Goal: Transaction & Acquisition: Subscribe to service/newsletter

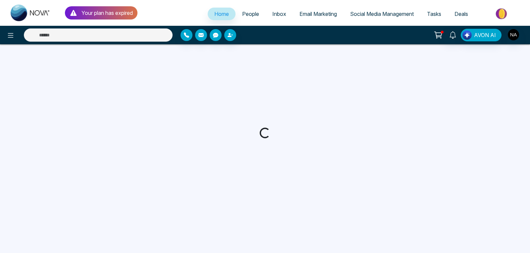
select select "*"
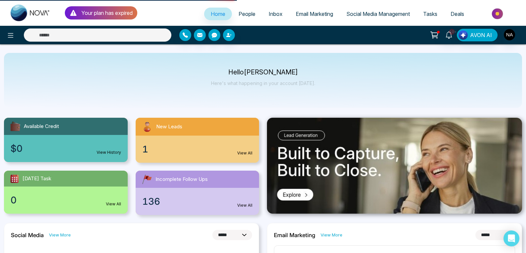
select select
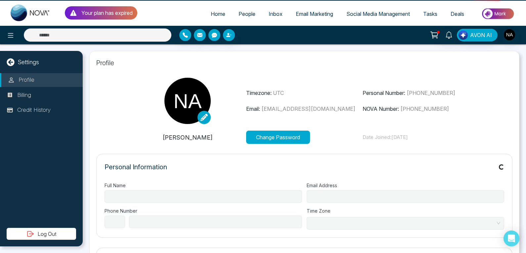
type input "*****"
type input "**********"
select select "**"
type input "**********"
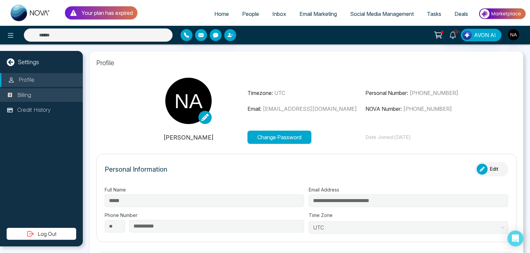
click at [35, 99] on li "Billing" at bounding box center [41, 95] width 83 height 14
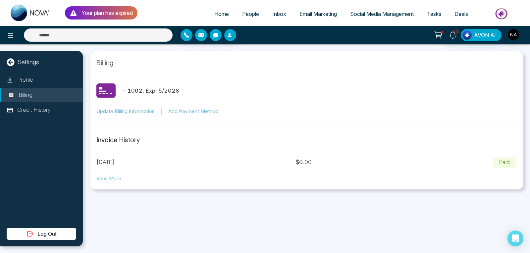
click at [128, 11] on p "Your plan has expired" at bounding box center [106, 13] width 51 height 8
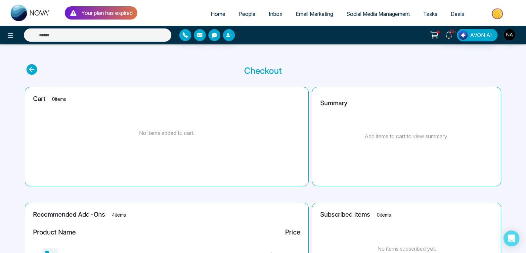
click at [34, 68] on icon at bounding box center [31, 69] width 11 height 11
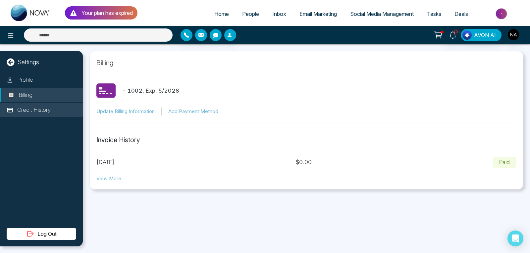
click at [53, 110] on li "Credit History" at bounding box center [41, 110] width 83 height 14
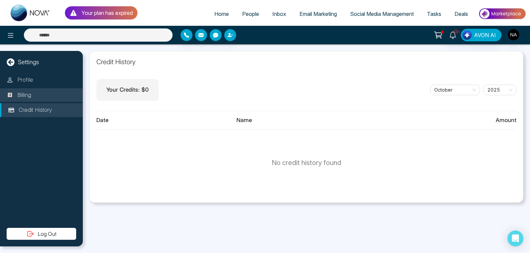
click at [47, 92] on li "Billing" at bounding box center [41, 95] width 83 height 14
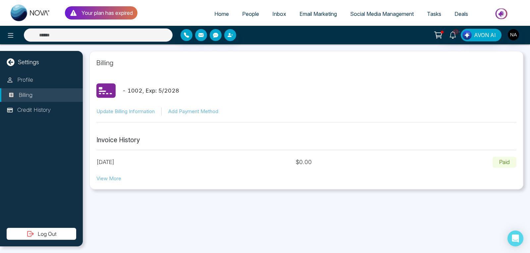
click at [116, 110] on button "Update Billing Information" at bounding box center [125, 112] width 58 height 8
click at [49, 93] on li "Billing" at bounding box center [41, 95] width 83 height 14
click at [42, 111] on p "Credit History" at bounding box center [33, 110] width 33 height 9
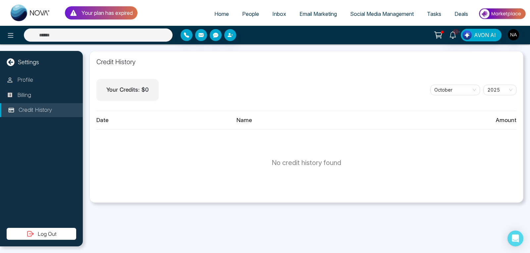
click at [12, 111] on icon at bounding box center [11, 110] width 7 height 7
click at [93, 13] on p "Your plan has expired" at bounding box center [106, 13] width 51 height 8
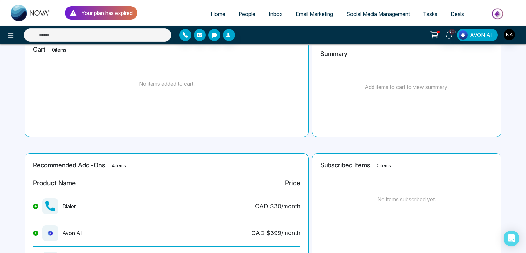
scroll to position [124, 0]
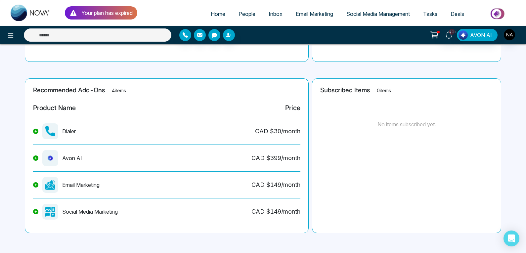
click at [36, 131] on icon at bounding box center [36, 131] width 2 height 2
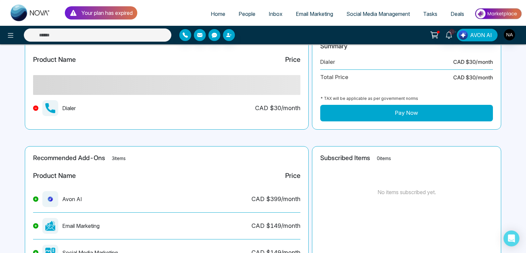
scroll to position [56, 0]
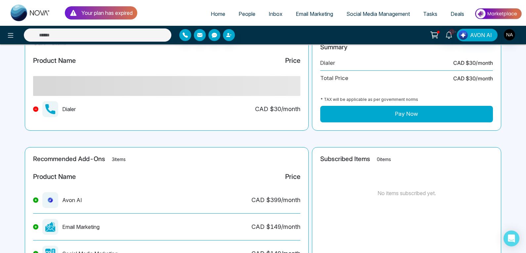
click at [34, 110] on button at bounding box center [35, 109] width 5 height 5
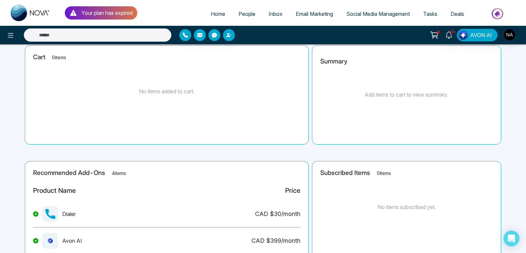
scroll to position [0, 0]
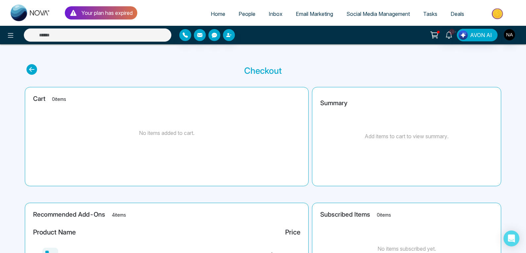
click at [33, 71] on icon at bounding box center [31, 69] width 11 height 11
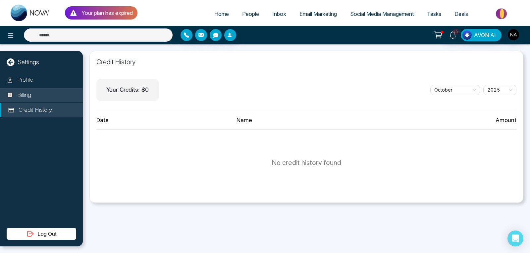
click at [23, 96] on p "Billing" at bounding box center [24, 95] width 14 height 9
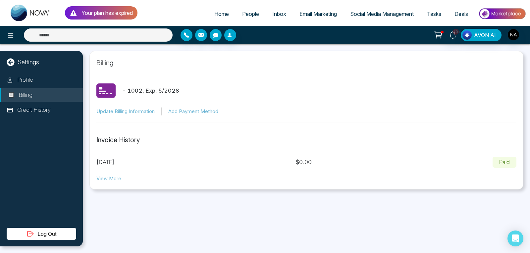
click at [38, 90] on li "Billing" at bounding box center [41, 95] width 83 height 14
click at [43, 114] on p "Credit History" at bounding box center [33, 110] width 33 height 9
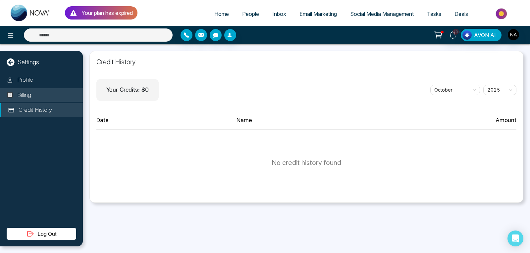
click at [22, 96] on p "Billing" at bounding box center [24, 95] width 14 height 9
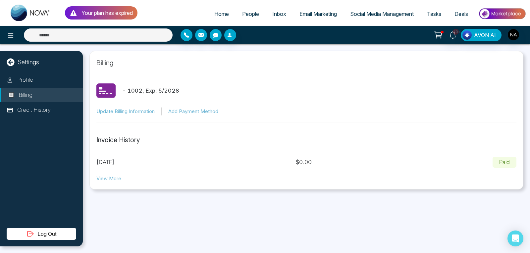
click at [101, 8] on div "Your plan has expired" at bounding box center [101, 12] width 72 height 13
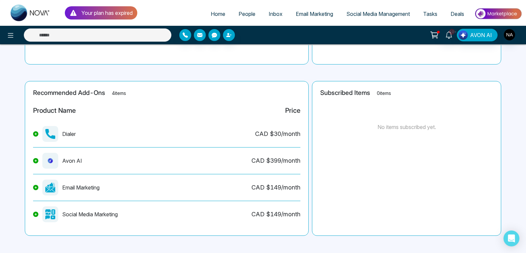
scroll to position [123, 0]
